Goal: Transaction & Acquisition: Subscribe to service/newsletter

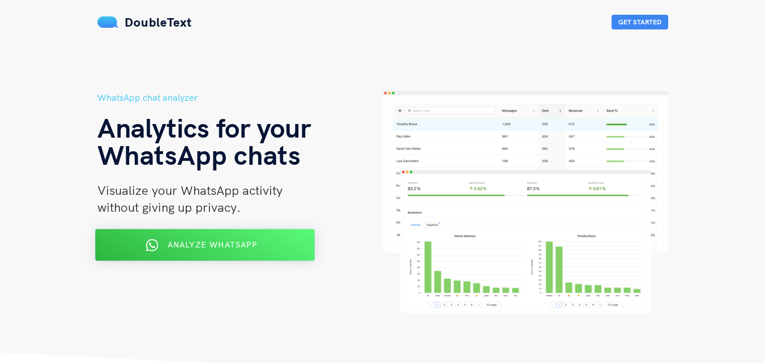
click at [169, 240] on span "Analyze WhatsApp" at bounding box center [211, 245] width 89 height 10
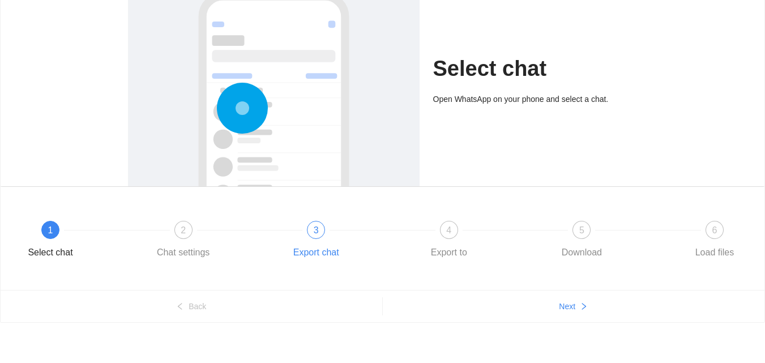
scroll to position [95, 0]
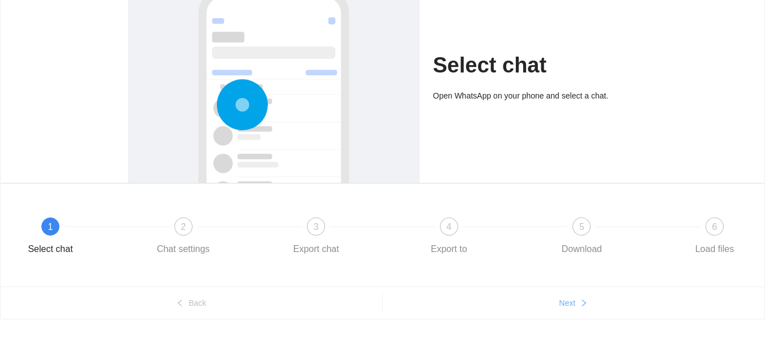
click at [559, 305] on span "Next" at bounding box center [567, 303] width 16 height 12
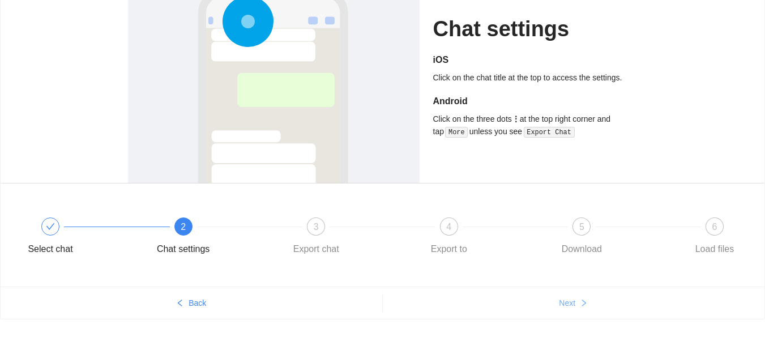
click at [579, 303] on button "Next" at bounding box center [574, 303] width 382 height 18
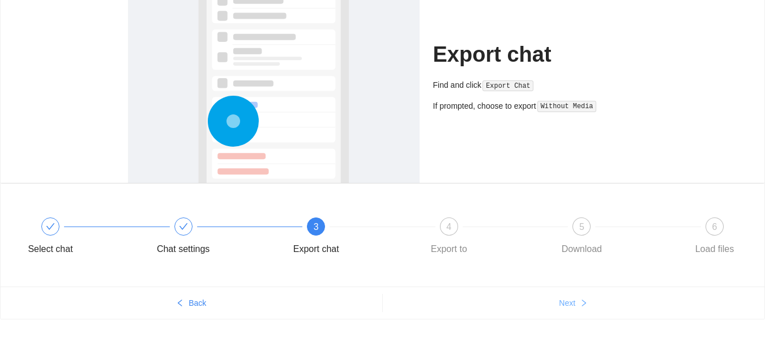
click at [579, 303] on button "Next" at bounding box center [574, 303] width 382 height 18
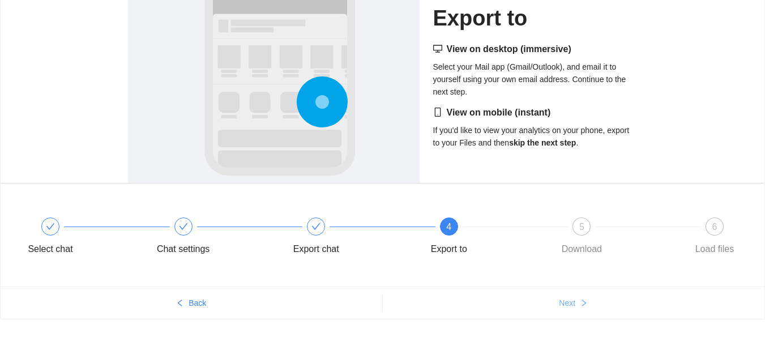
click at [579, 303] on button "Next" at bounding box center [574, 303] width 382 height 18
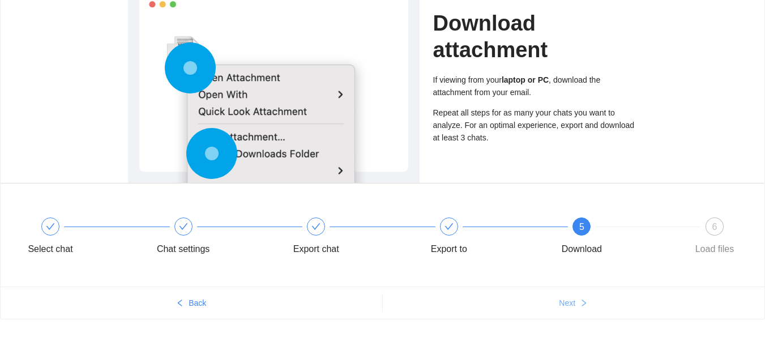
click at [579, 303] on button "Next" at bounding box center [574, 303] width 382 height 18
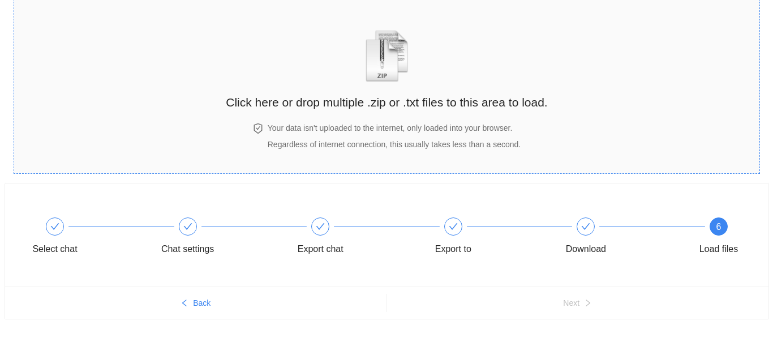
scroll to position [0, 0]
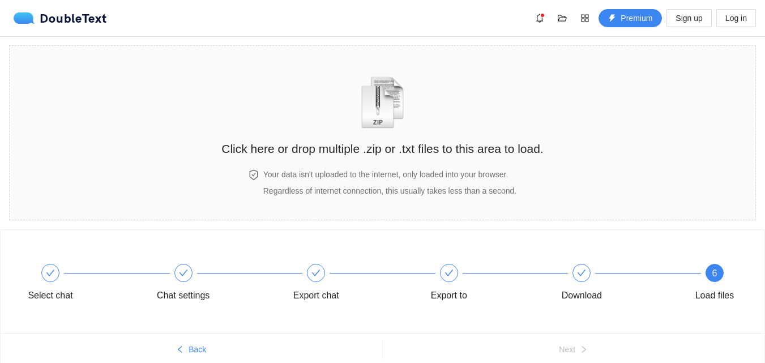
click at [459, 14] on div "DoubleText Premium Sign up Log in" at bounding box center [385, 18] width 742 height 18
click at [480, 24] on div "DoubleText Premium Sign up Log in" at bounding box center [385, 18] width 742 height 18
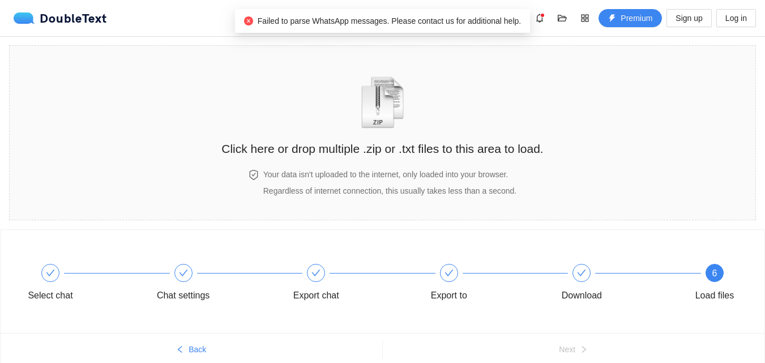
click at [121, 22] on div "DoubleText Premium Sign up Log in" at bounding box center [385, 18] width 742 height 18
click at [375, 167] on div "Click here or drop multiple .zip or .txt files to this area to load. Your data …" at bounding box center [382, 132] width 322 height 151
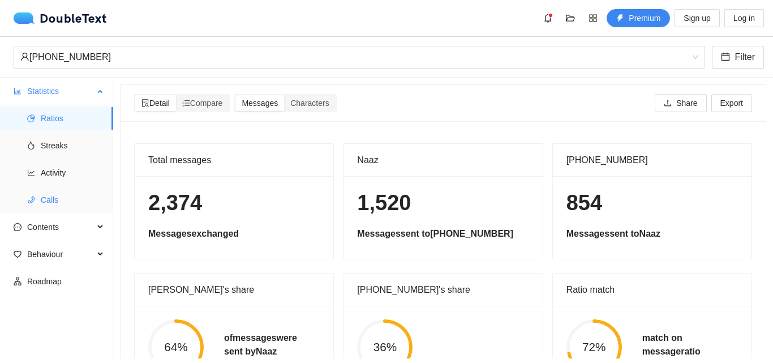
click at [55, 204] on span "Calls" at bounding box center [72, 200] width 63 height 23
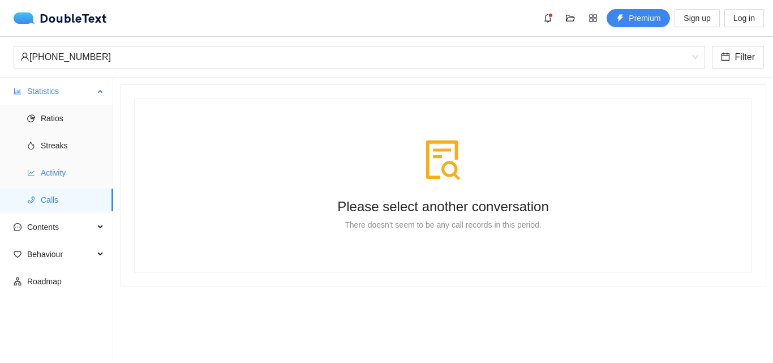
click at [51, 171] on span "Activity" at bounding box center [72, 172] width 63 height 23
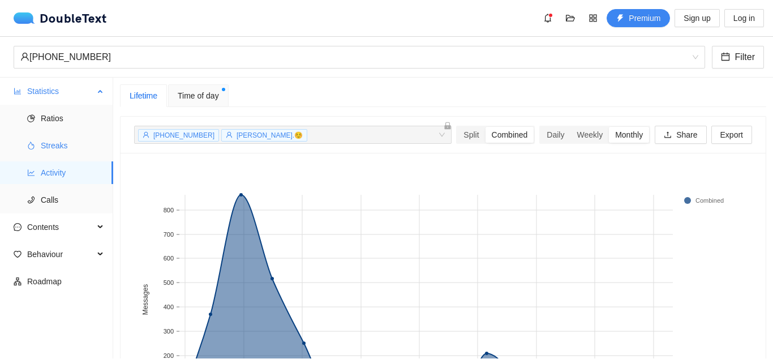
click at [78, 141] on span "Streaks" at bounding box center [72, 145] width 63 height 23
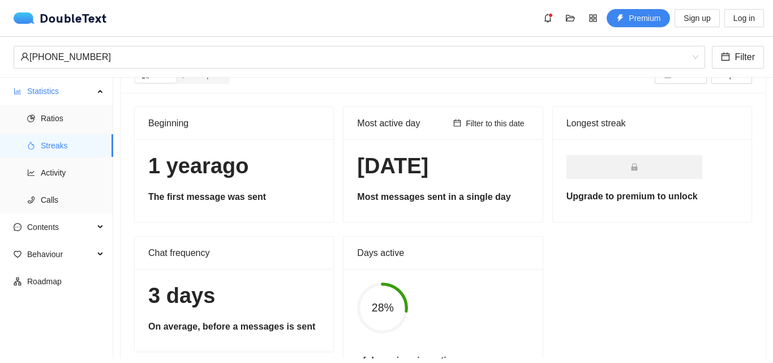
scroll to position [52, 0]
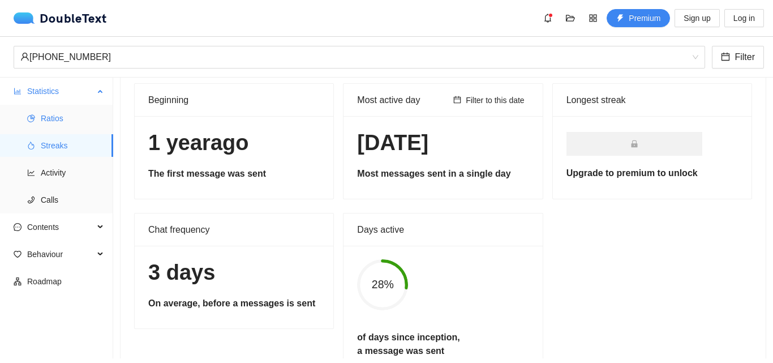
click at [49, 121] on span "Ratios" at bounding box center [72, 118] width 63 height 23
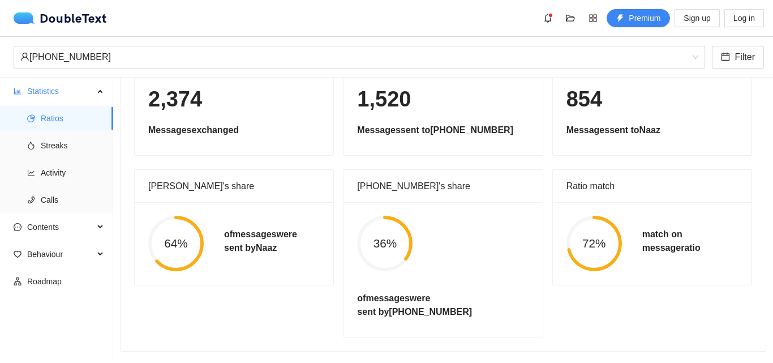
scroll to position [112, 0]
click at [69, 223] on span "Contents" at bounding box center [60, 227] width 67 height 23
click at [67, 227] on span "Contents" at bounding box center [60, 227] width 67 height 23
click at [64, 253] on span "Word Cloud" at bounding box center [72, 254] width 63 height 23
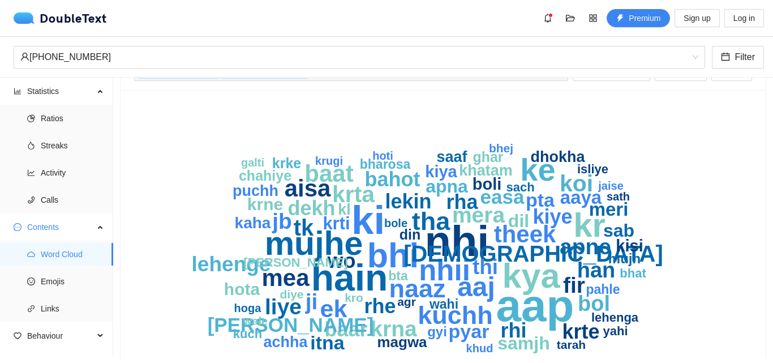
scroll to position [100, 0]
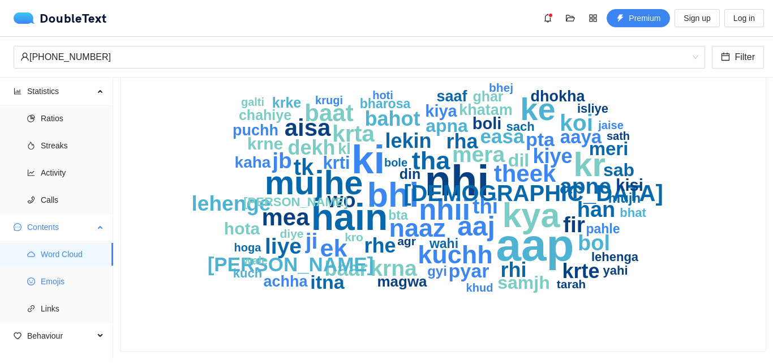
click at [34, 289] on li "Emojis" at bounding box center [56, 281] width 113 height 23
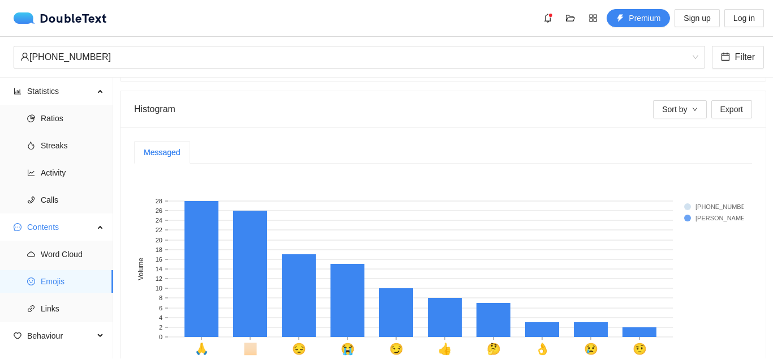
scroll to position [275, 0]
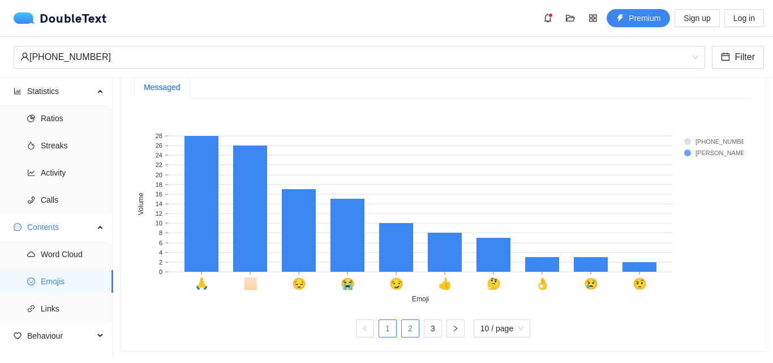
click at [402, 320] on link "2" at bounding box center [410, 328] width 17 height 17
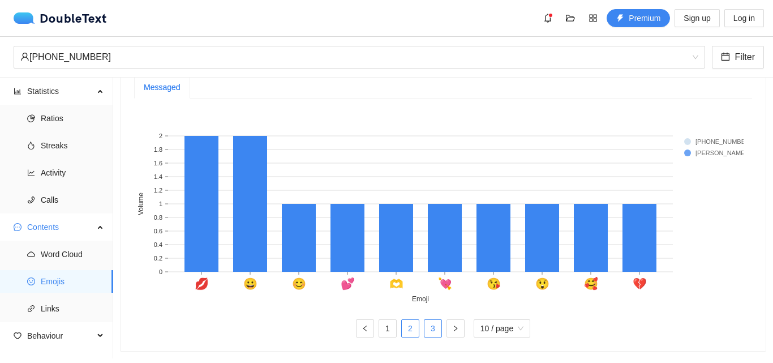
click at [425, 320] on link "3" at bounding box center [433, 328] width 17 height 17
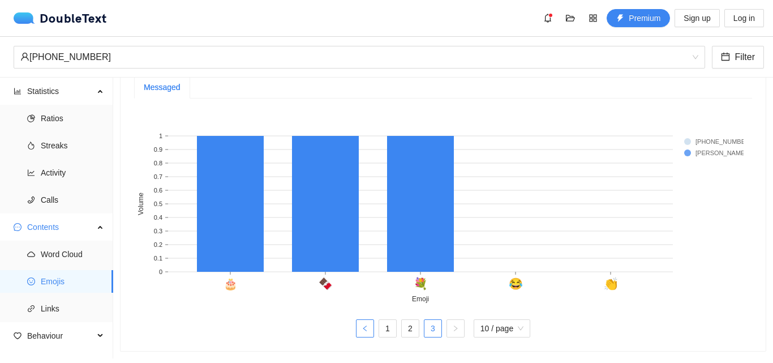
click at [356, 321] on button "button" at bounding box center [365, 328] width 18 height 18
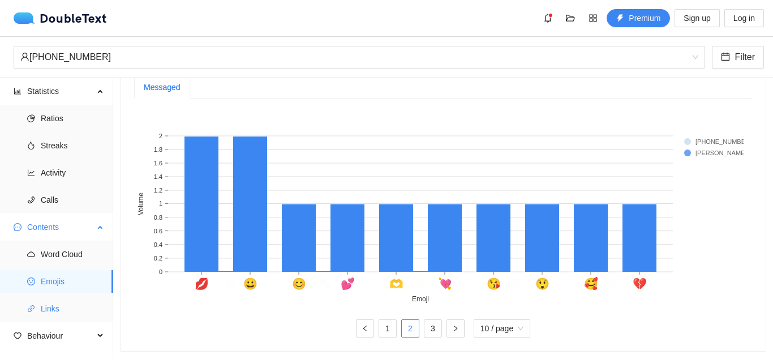
click at [48, 311] on span "Links" at bounding box center [72, 308] width 63 height 23
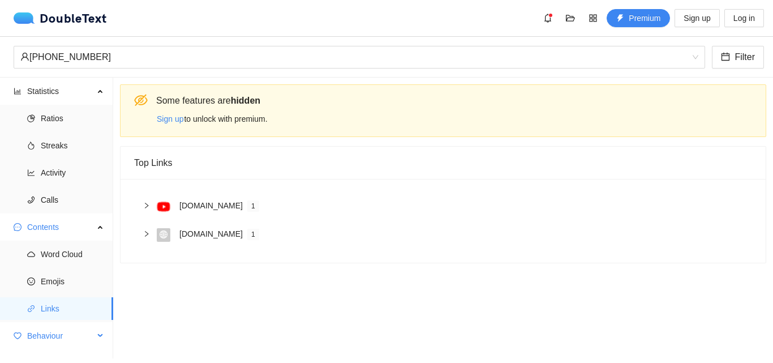
click at [64, 337] on span "Behaviour" at bounding box center [60, 335] width 67 height 23
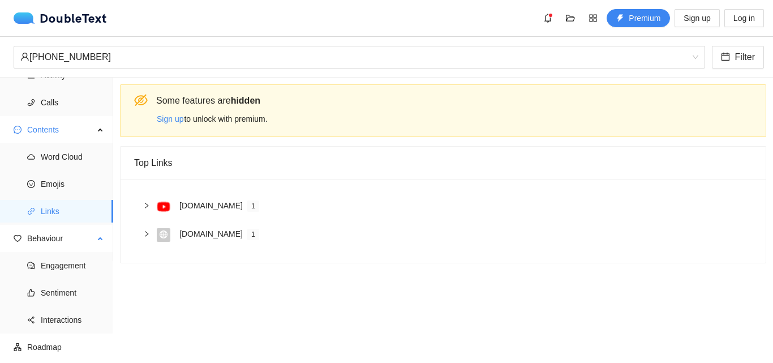
click at [54, 279] on ul "Engagement Sentiment Interactions" at bounding box center [56, 293] width 113 height 82
click at [55, 268] on span "Engagement" at bounding box center [72, 265] width 63 height 23
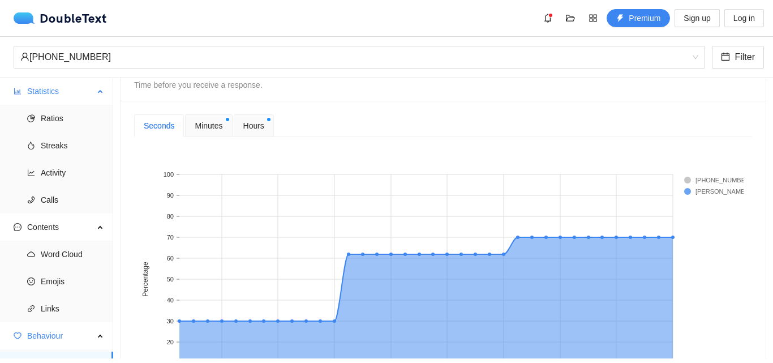
click at [63, 81] on span "Statistics" at bounding box center [60, 91] width 67 height 23
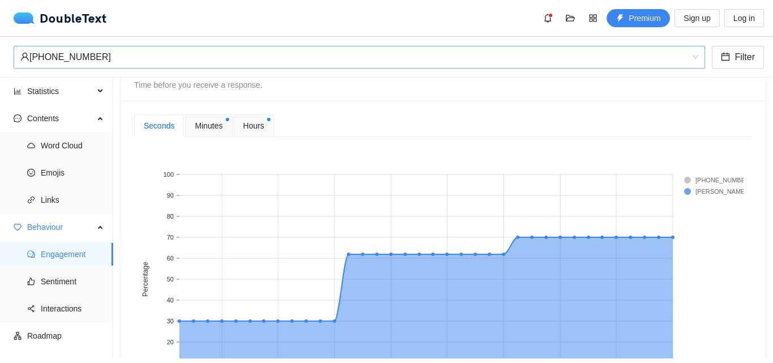
click at [96, 59] on div "[PHONE_NUMBER]" at bounding box center [354, 57] width 668 height 22
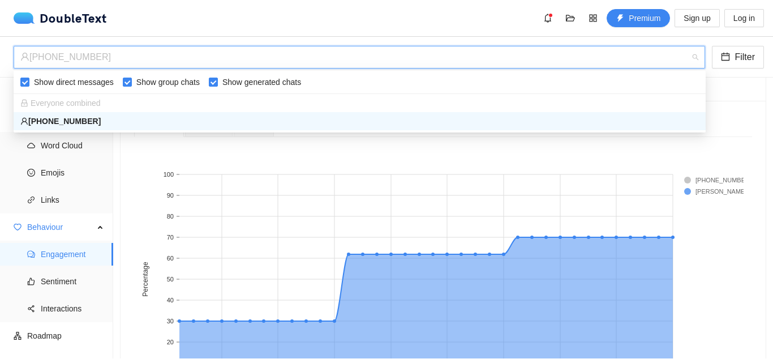
click at [742, 84] on div "Response times Time before you receive a response." at bounding box center [443, 77] width 618 height 28
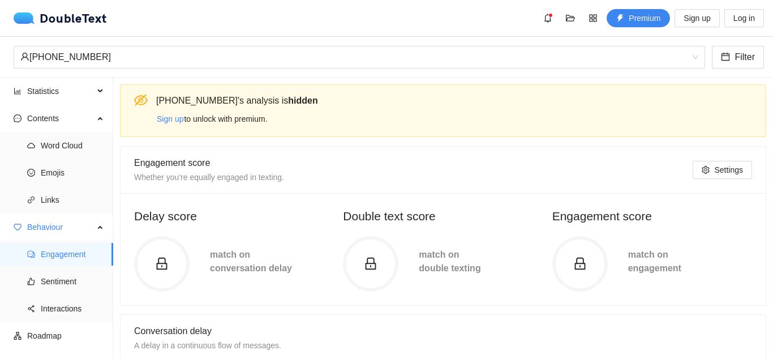
click at [238, 119] on div "Sign up to unlock with premium." at bounding box center [456, 119] width 601 height 18
click at [703, 11] on button "Sign up" at bounding box center [697, 18] width 45 height 18
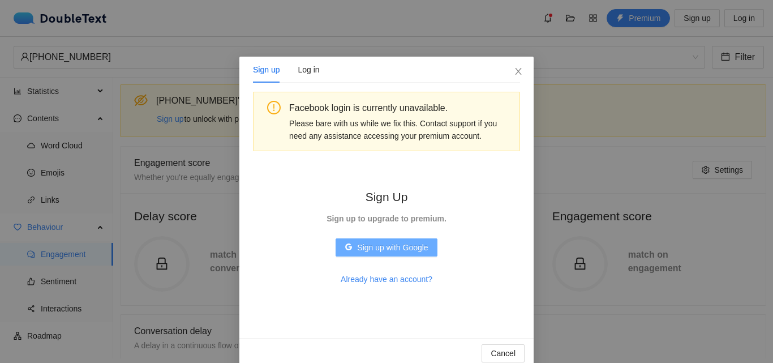
click at [417, 241] on span "Sign up with Google" at bounding box center [392, 247] width 71 height 12
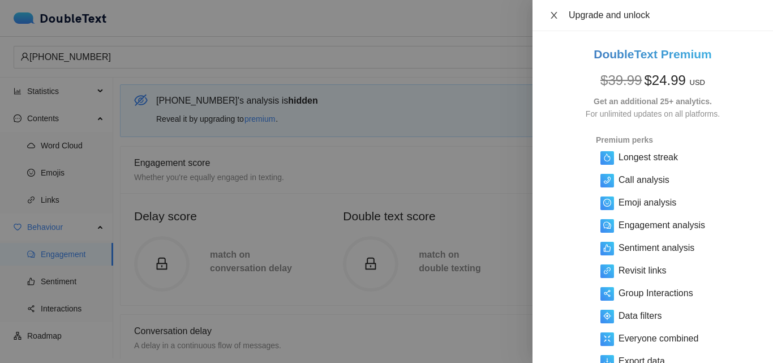
click at [557, 18] on icon "close" at bounding box center [554, 15] width 9 height 9
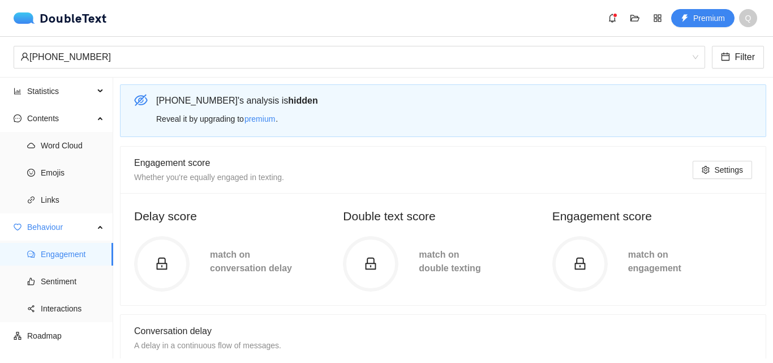
click at [341, 78] on section "[PHONE_NUMBER] 's analysis is hidden Reveal it by upgrading to premium . Engage…" at bounding box center [443, 218] width 660 height 281
click at [225, 114] on div "Reveal it by upgrading to premium ." at bounding box center [456, 119] width 601 height 18
click at [51, 87] on span "Statistics" at bounding box center [60, 91] width 67 height 23
click at [63, 56] on div "[PHONE_NUMBER]" at bounding box center [354, 57] width 668 height 22
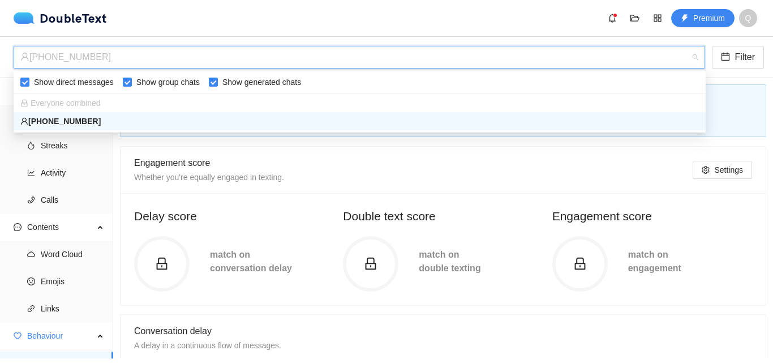
click at [62, 103] on span "Everyone combined" at bounding box center [60, 103] width 80 height 9
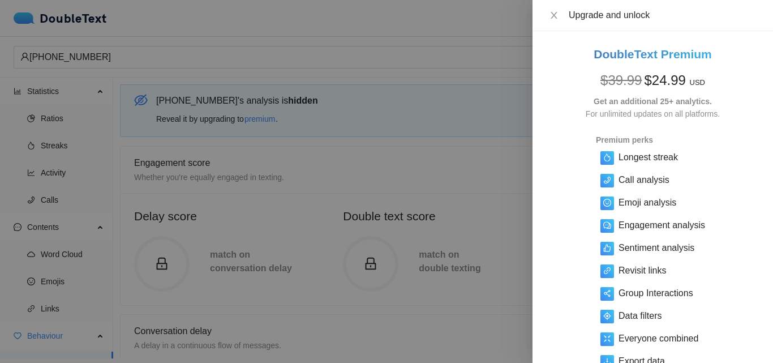
click at [545, 19] on div "Upgrade and unlock" at bounding box center [653, 15] width 241 height 31
click at [550, 14] on icon "close" at bounding box center [554, 15] width 9 height 9
